Goal: Transaction & Acquisition: Download file/media

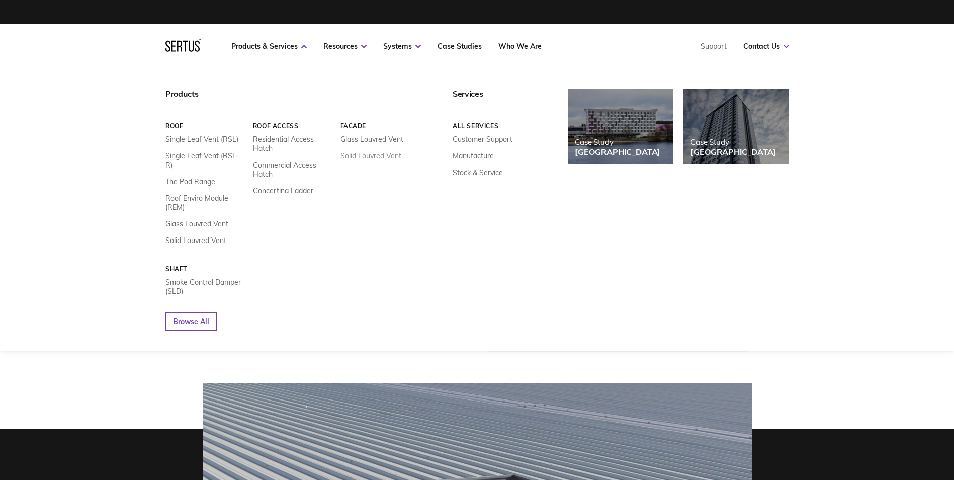
click at [380, 156] on link "Solid Louvred Vent" at bounding box center [370, 155] width 61 height 9
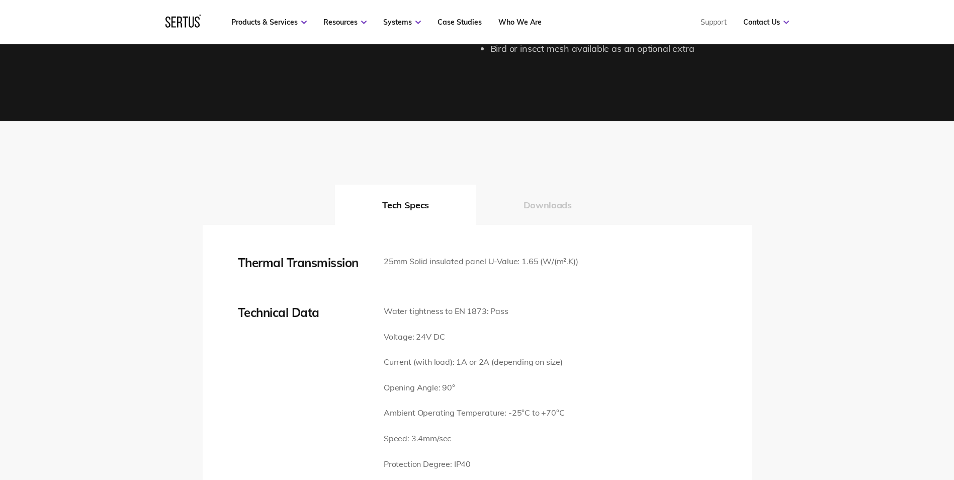
scroll to position [1358, 0]
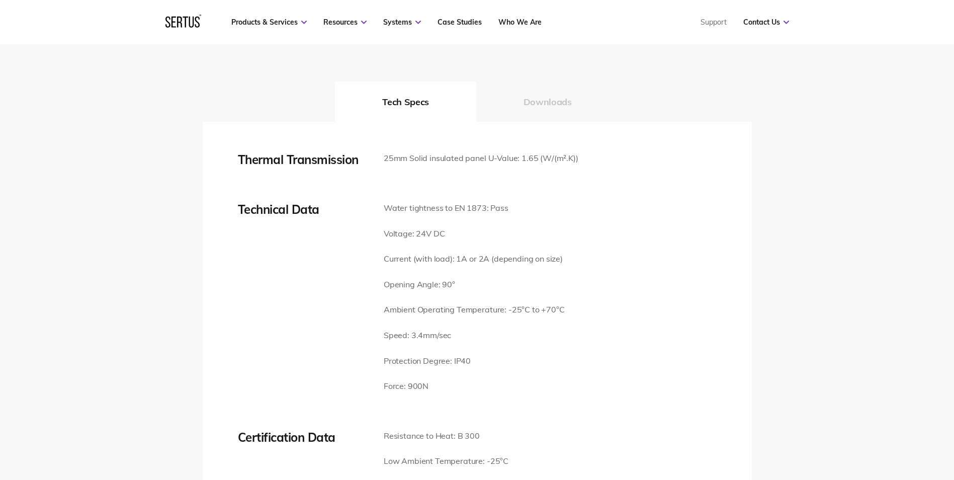
click at [531, 89] on button "Downloads" at bounding box center [547, 102] width 143 height 40
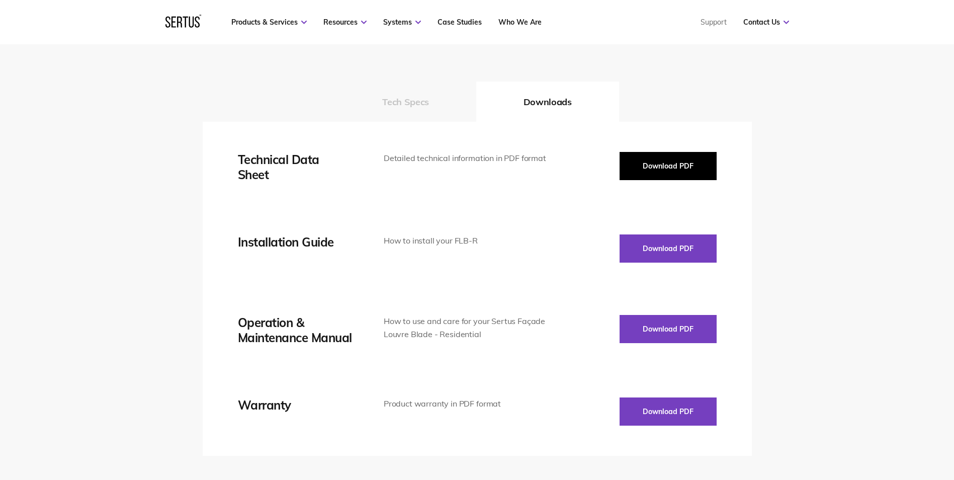
click at [641, 159] on button "Download PDF" at bounding box center [668, 166] width 97 height 28
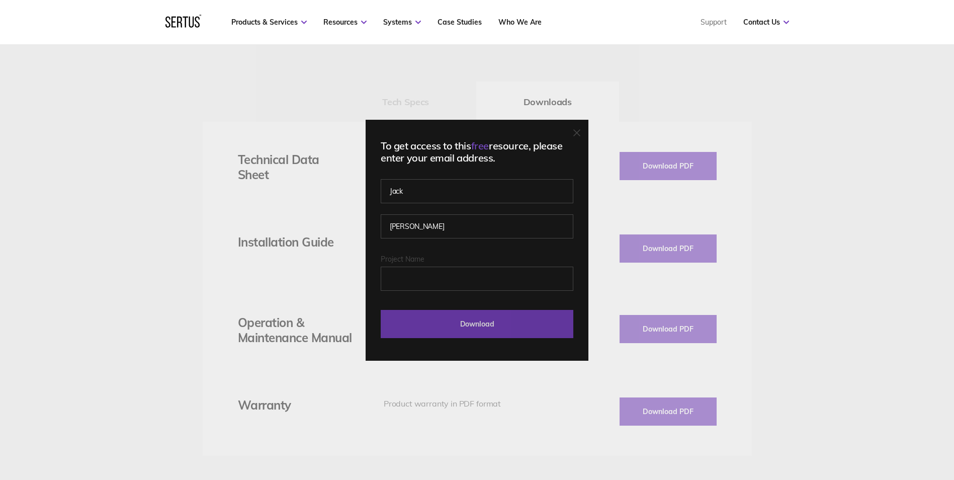
click at [461, 324] on input "Download" at bounding box center [477, 324] width 193 height 28
